Goal: Navigation & Orientation: Go to known website

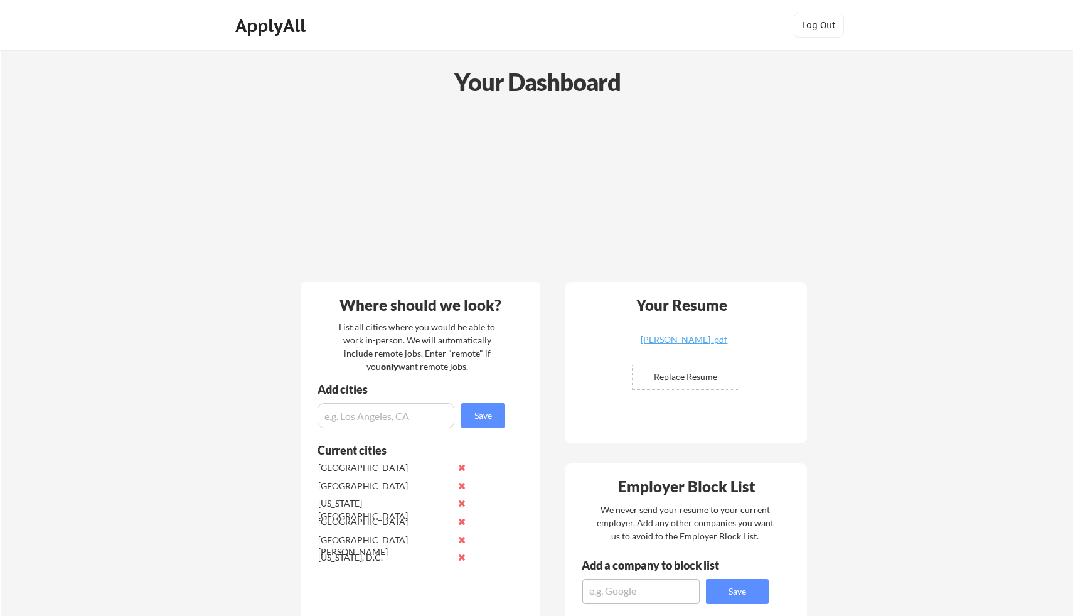
click at [823, 21] on button "Log Out" at bounding box center [819, 25] width 50 height 25
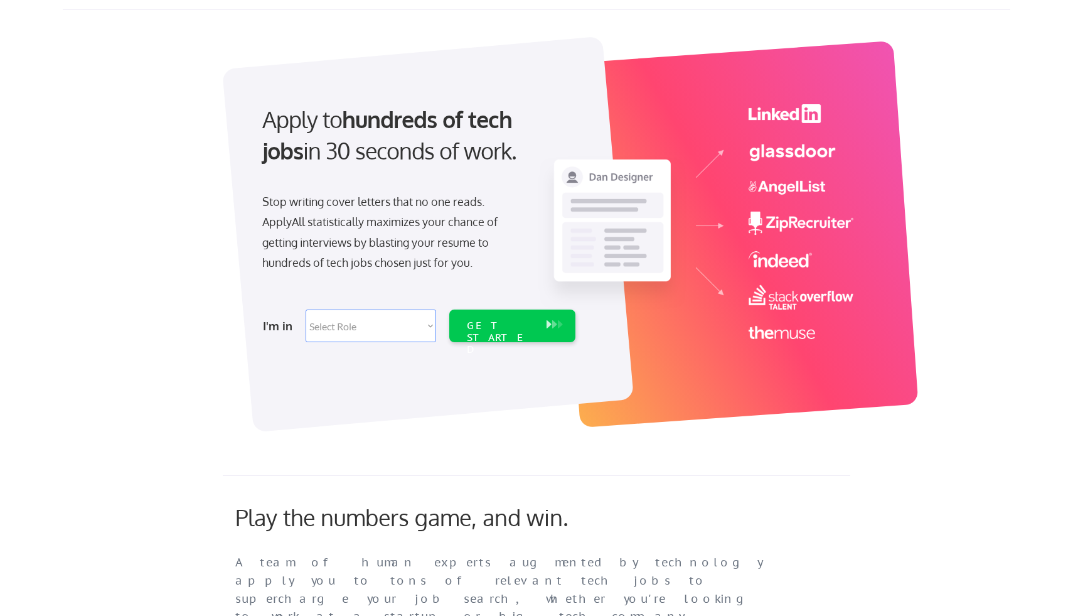
scroll to position [50, 0]
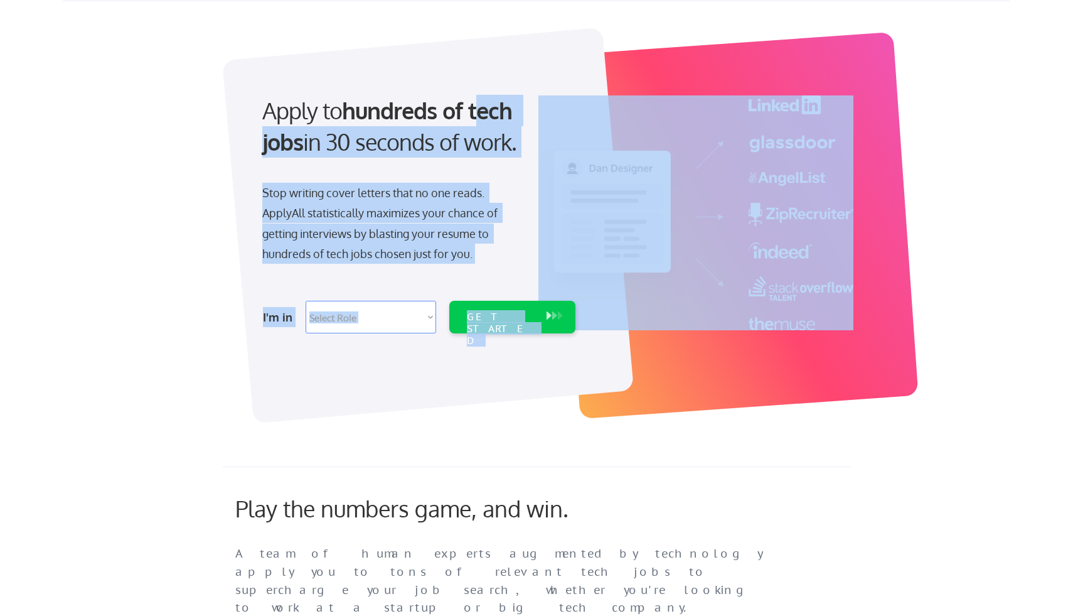
drag, startPoint x: 484, startPoint y: 107, endPoint x: 624, endPoint y: 112, distance: 140.0
click at [625, 112] on div "Apply to hundreds of tech jobs in 30 seconds of work. Stop writing cover letter…" at bounding box center [551, 214] width 628 height 385
click at [624, 112] on img at bounding box center [695, 212] width 315 height 235
